Goal: Task Accomplishment & Management: Manage account settings

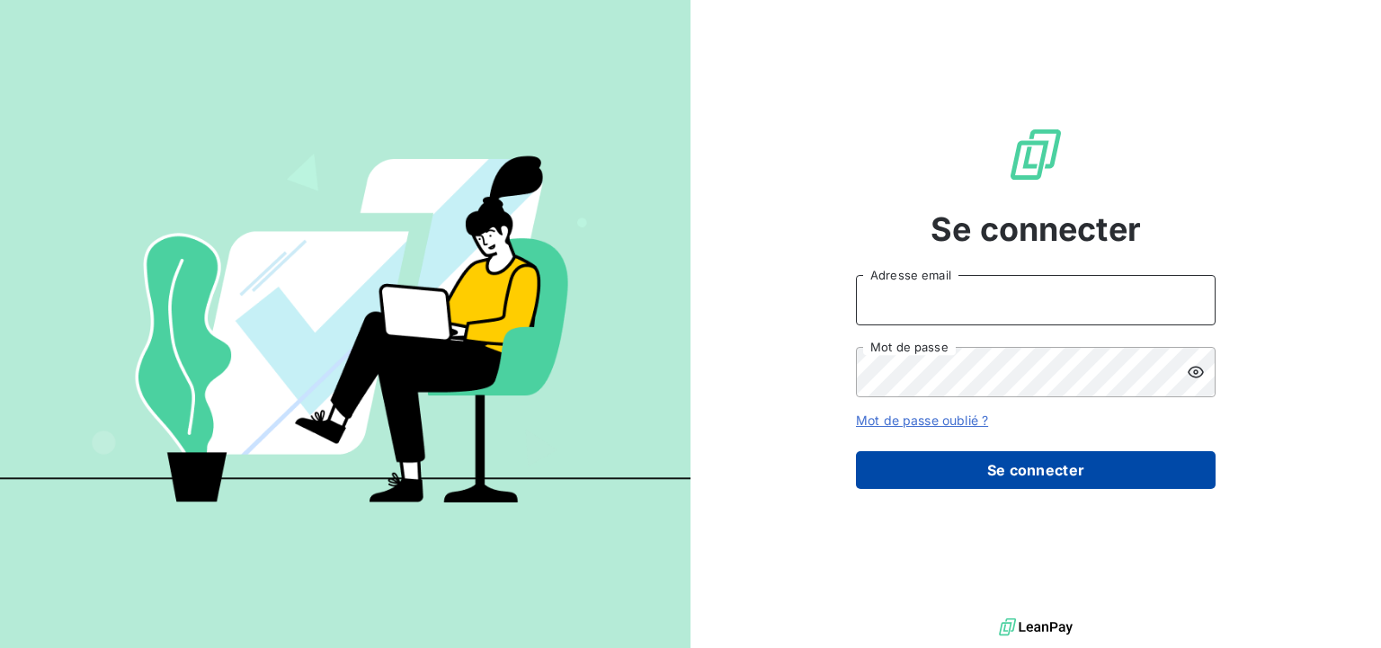
type input "[PERSON_NAME][EMAIL_ADDRESS][PERSON_NAME][DOMAIN_NAME]"
click at [991, 454] on button "Se connecter" at bounding box center [1036, 470] width 360 height 38
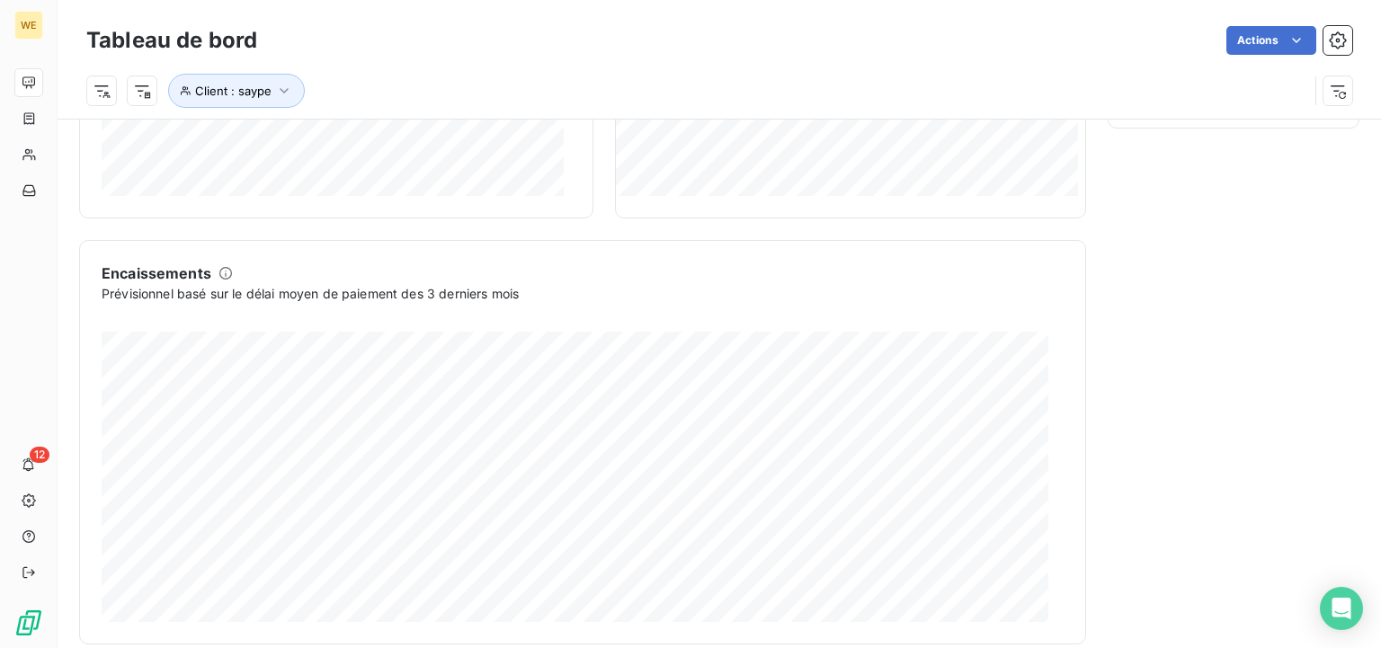
scroll to position [678, 0]
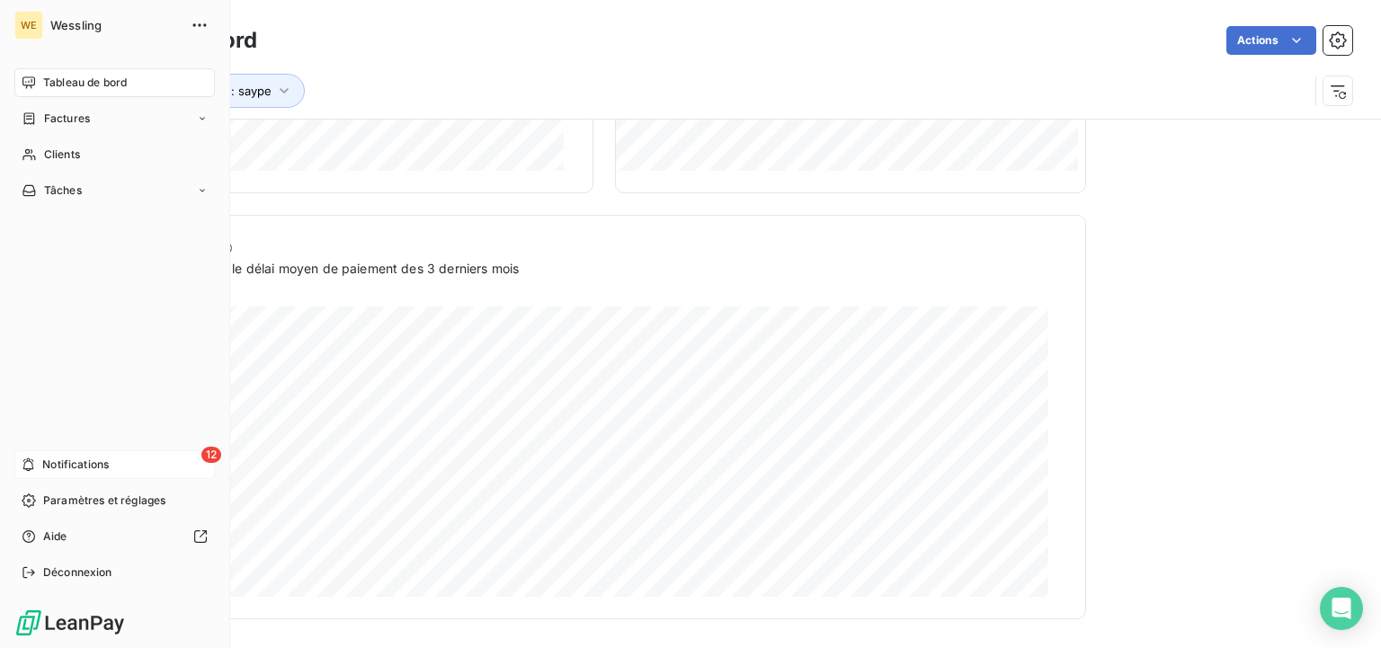
click at [49, 455] on div "12 Notifications" at bounding box center [114, 464] width 200 height 29
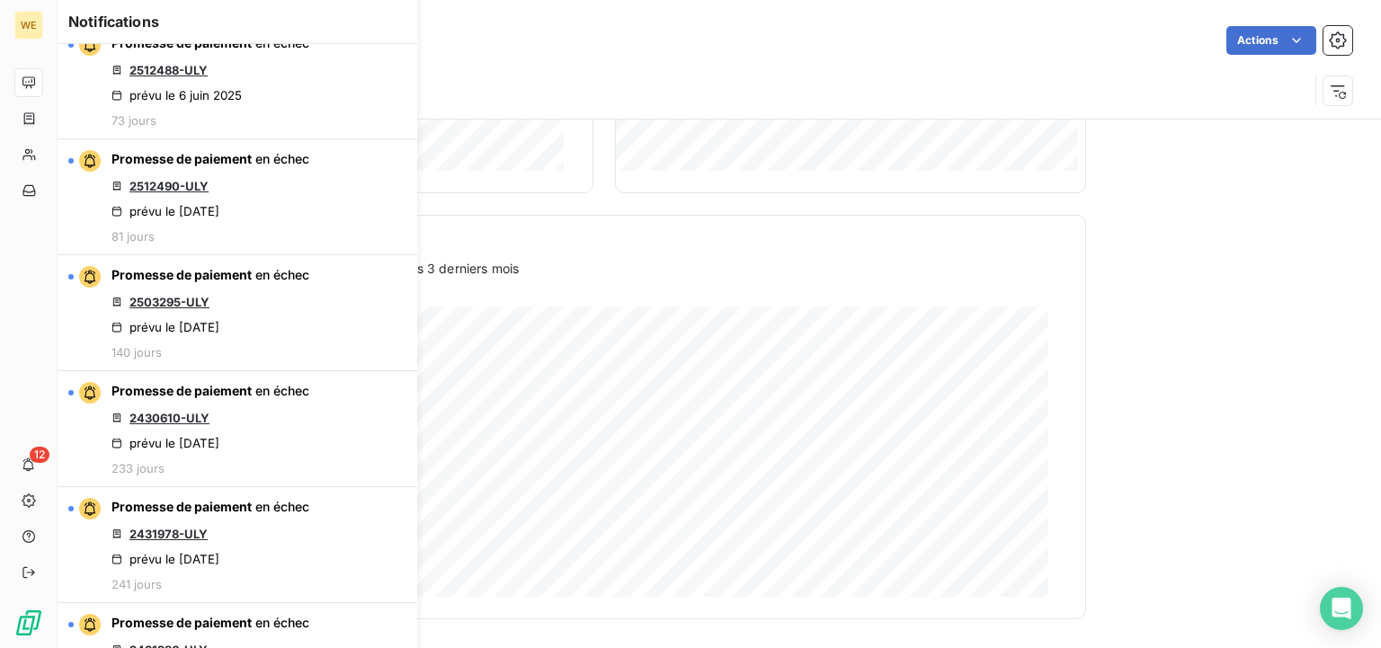
scroll to position [0, 0]
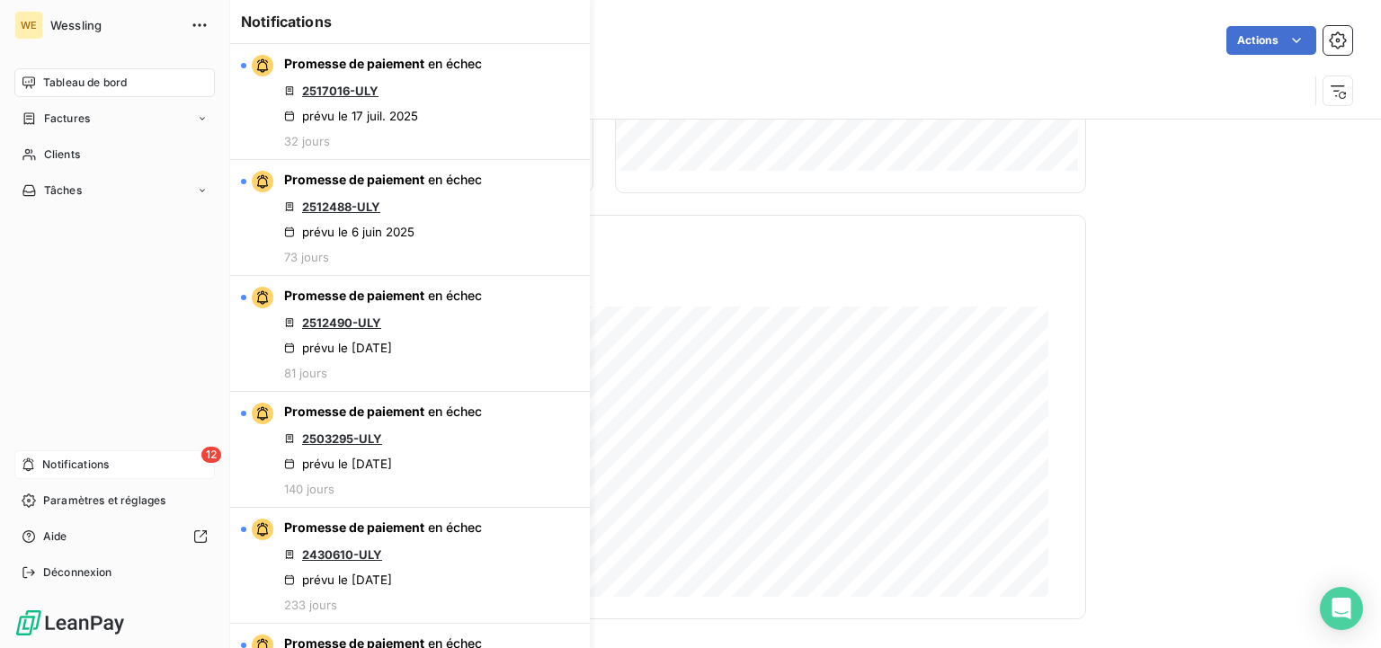
click at [31, 461] on icon at bounding box center [28, 464] width 13 height 14
